Goal: Information Seeking & Learning: Learn about a topic

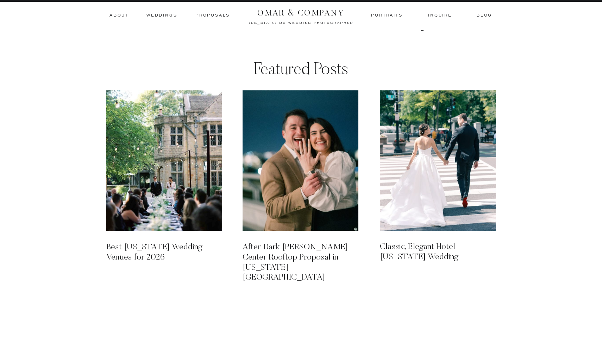
scroll to position [3309, 0]
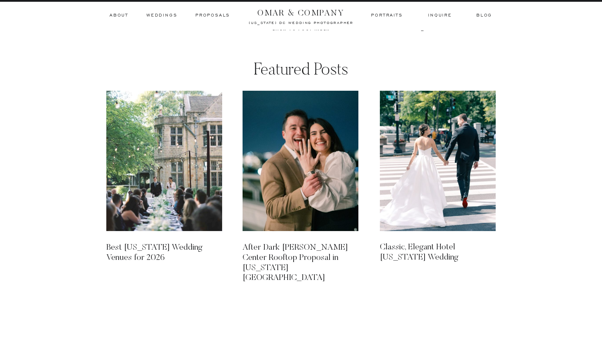
click at [169, 157] on img at bounding box center [164, 161] width 116 height 140
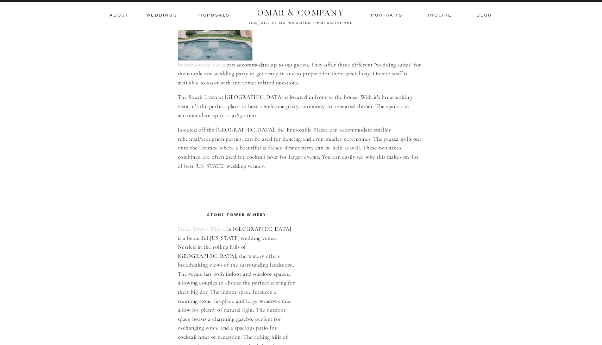
scroll to position [311, 0]
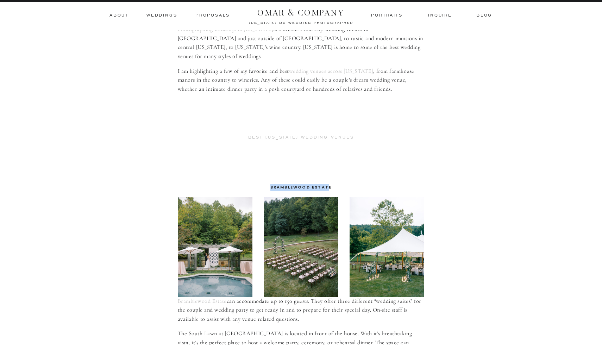
drag, startPoint x: 329, startPoint y: 180, endPoint x: 272, endPoint y: 181, distance: 56.6
click at [272, 184] on h3 "Bramblewood Estate" at bounding box center [301, 187] width 246 height 7
copy h3 "Bramblewood Estat"
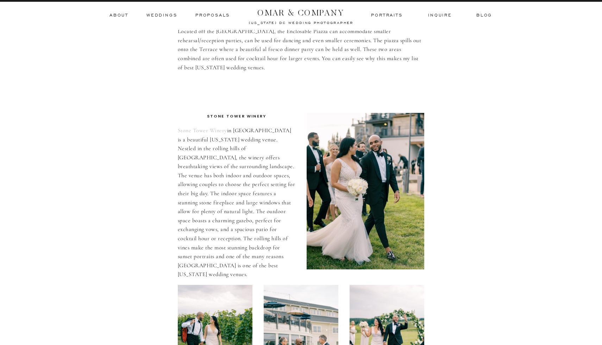
scroll to position [656, 0]
